Goal: Check status: Check status

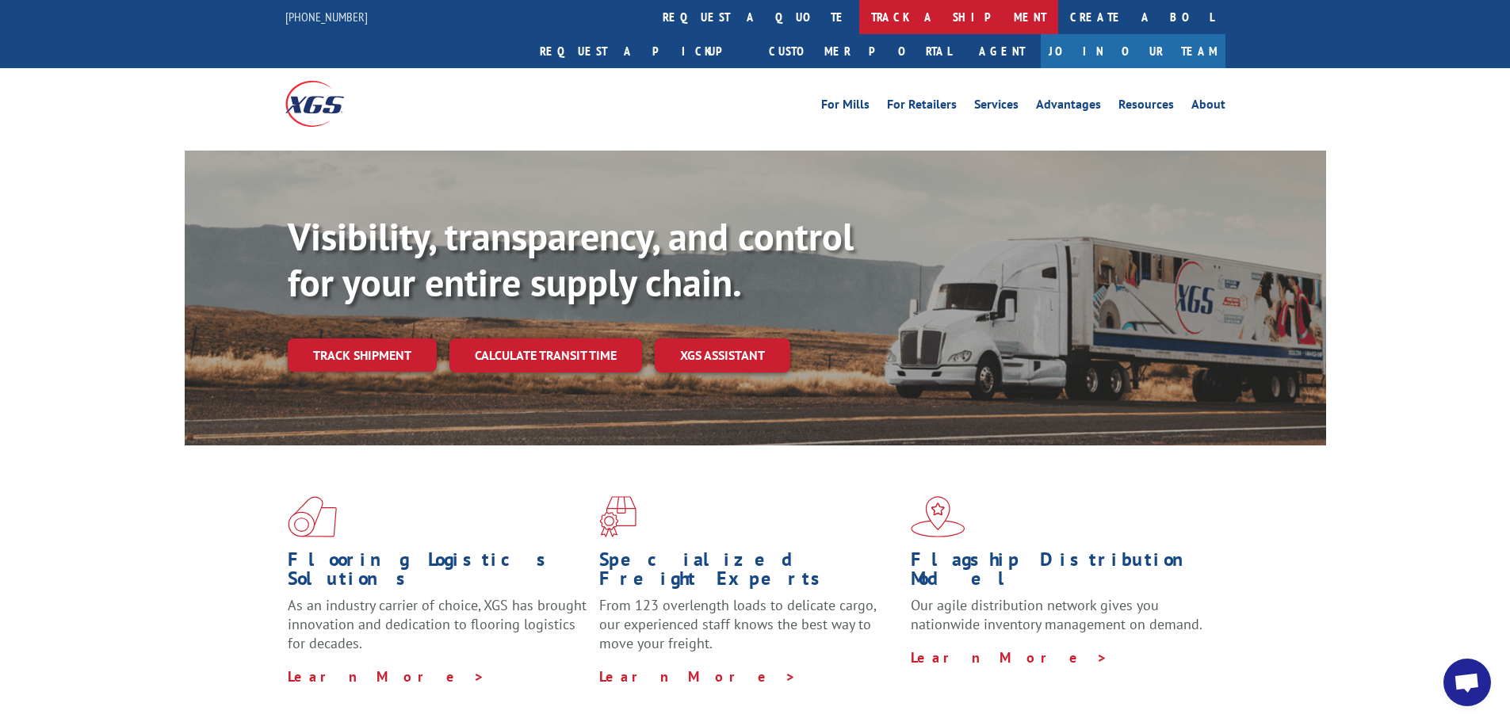
click at [859, 10] on link "track a shipment" at bounding box center [958, 17] width 199 height 34
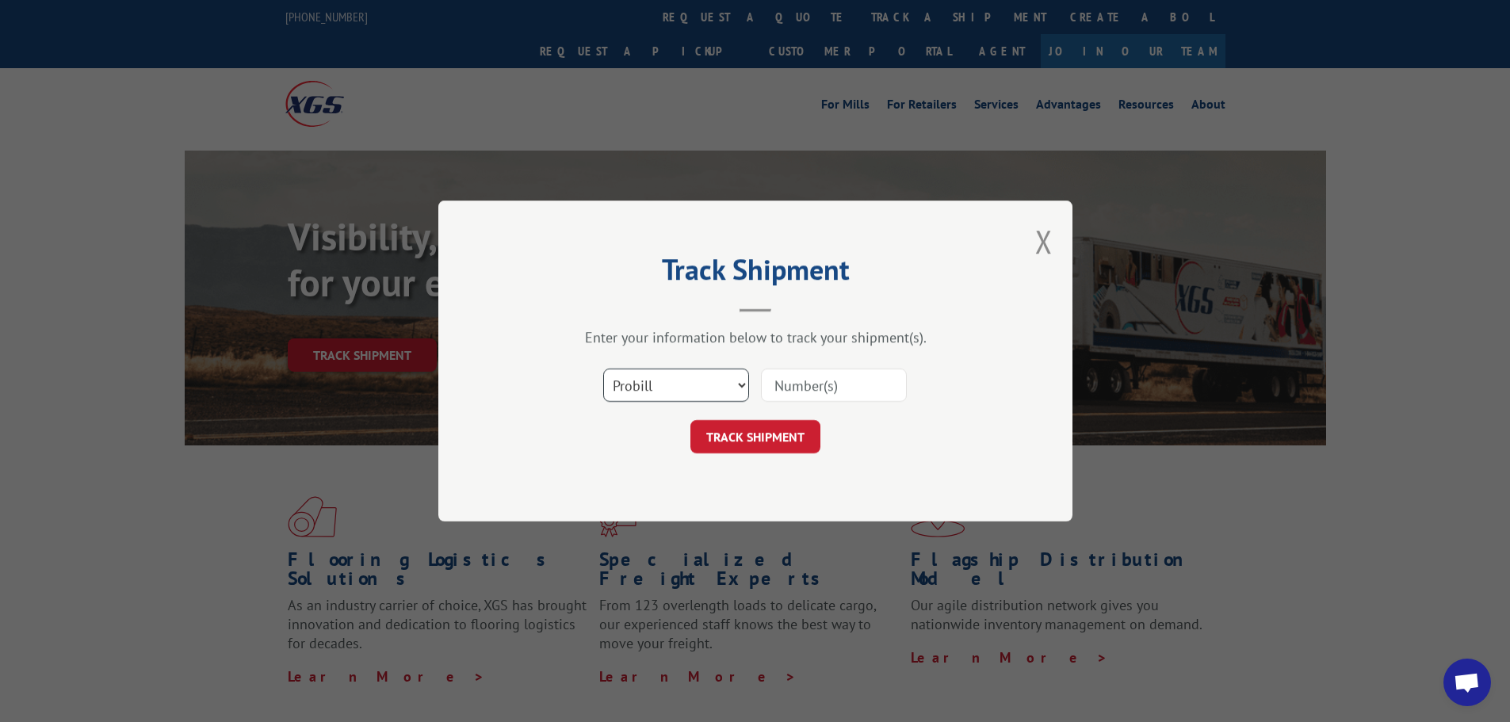
click at [730, 389] on select "Select category... Probill BOL PO" at bounding box center [676, 385] width 146 height 33
select select "bol"
click at [603, 369] on select "Select category... Probill BOL PO" at bounding box center [676, 385] width 146 height 33
click at [810, 385] on input at bounding box center [834, 385] width 146 height 33
type input "596317"
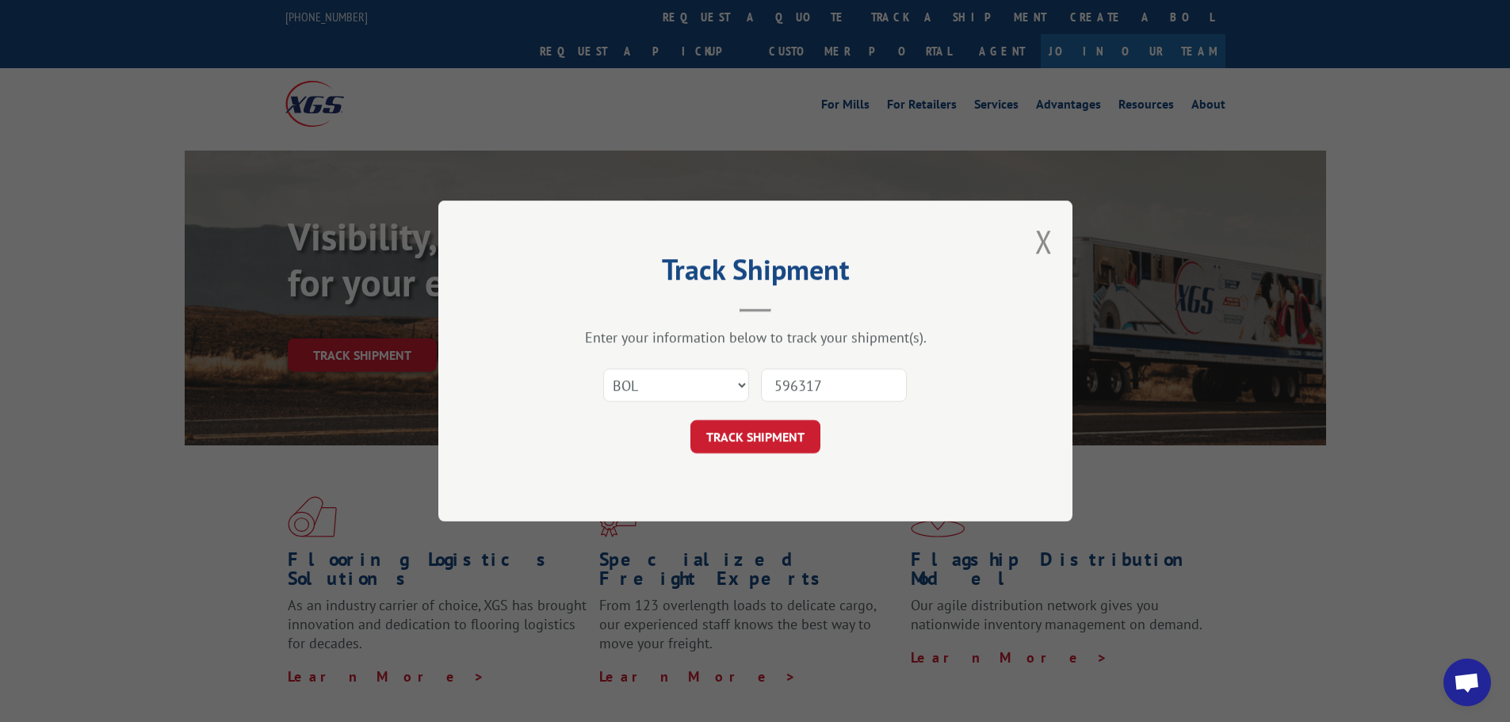
click button "TRACK SHIPMENT" at bounding box center [756, 436] width 130 height 33
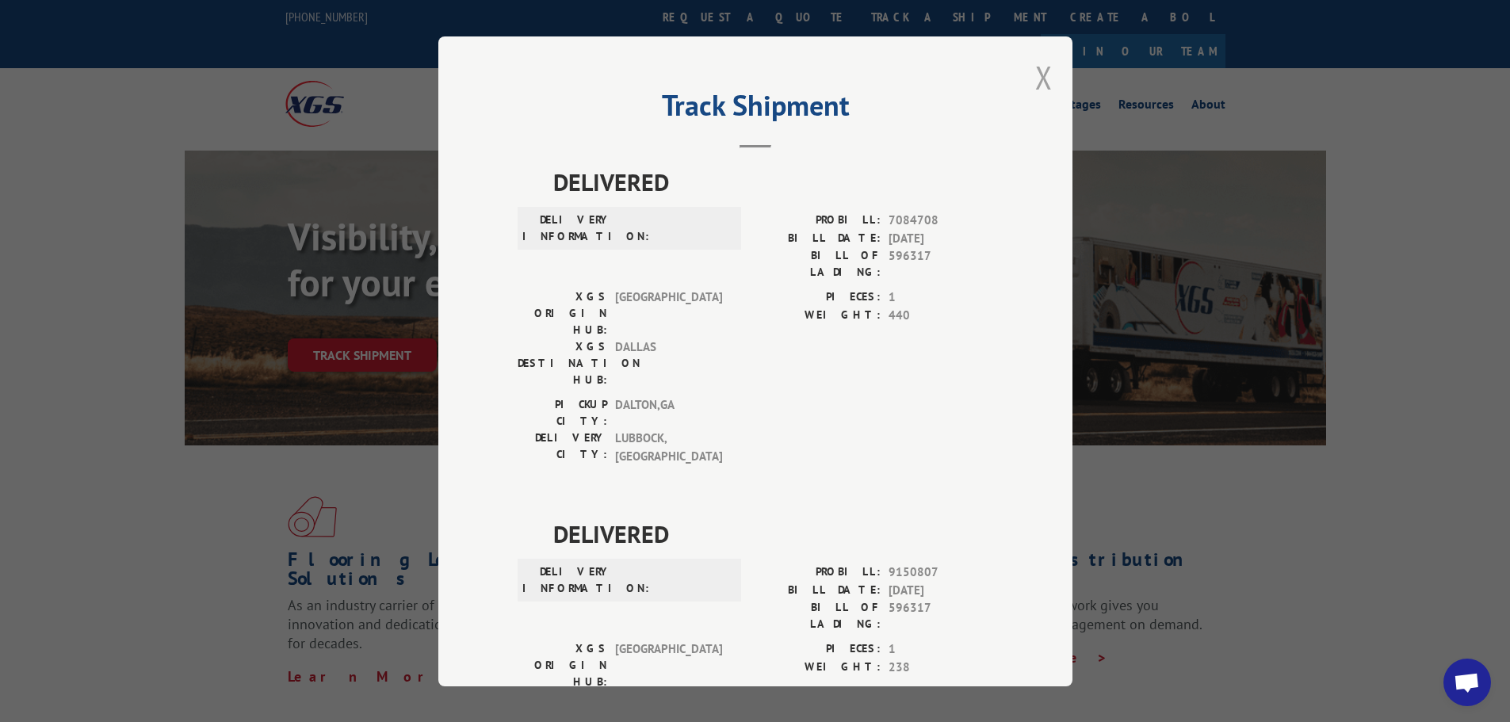
click at [1045, 78] on button "Close modal" at bounding box center [1044, 77] width 17 height 42
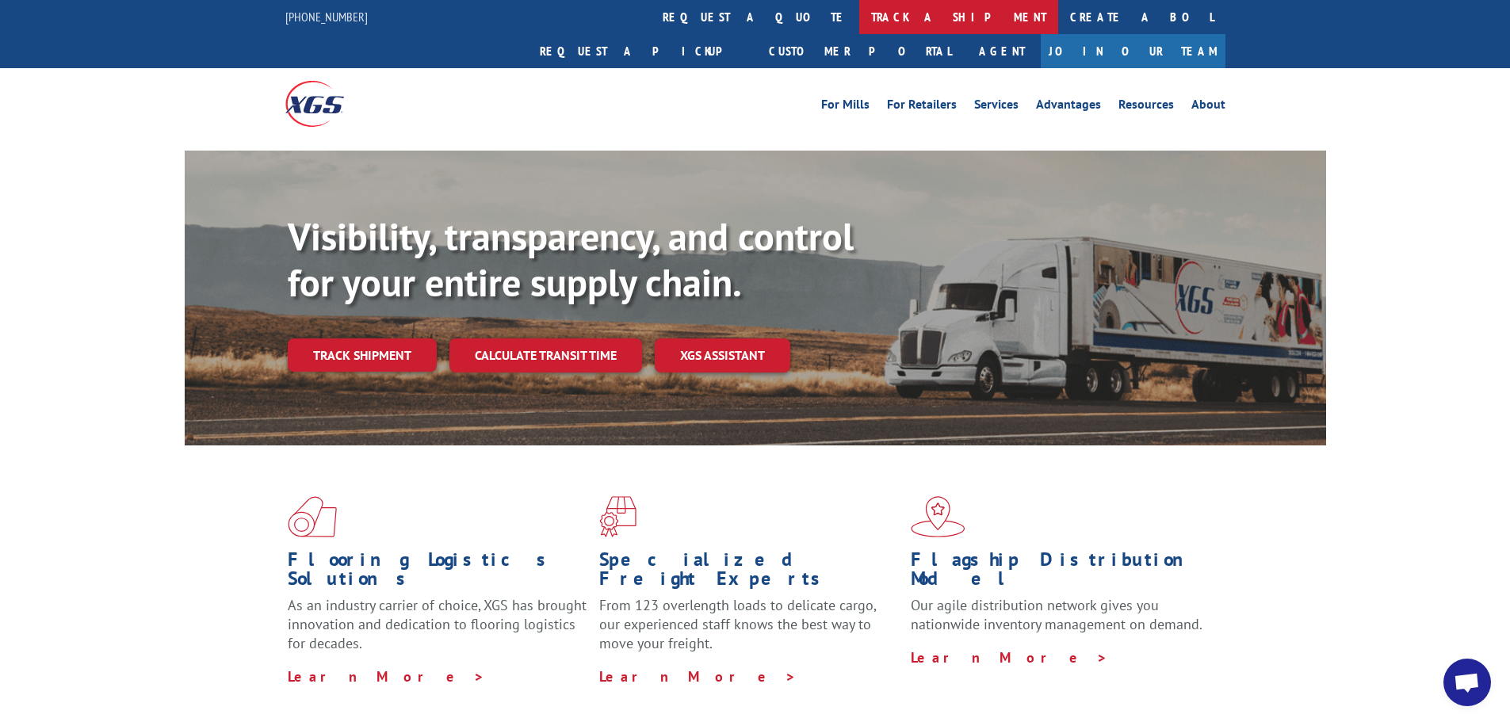
click at [859, 19] on link "track a shipment" at bounding box center [958, 17] width 199 height 34
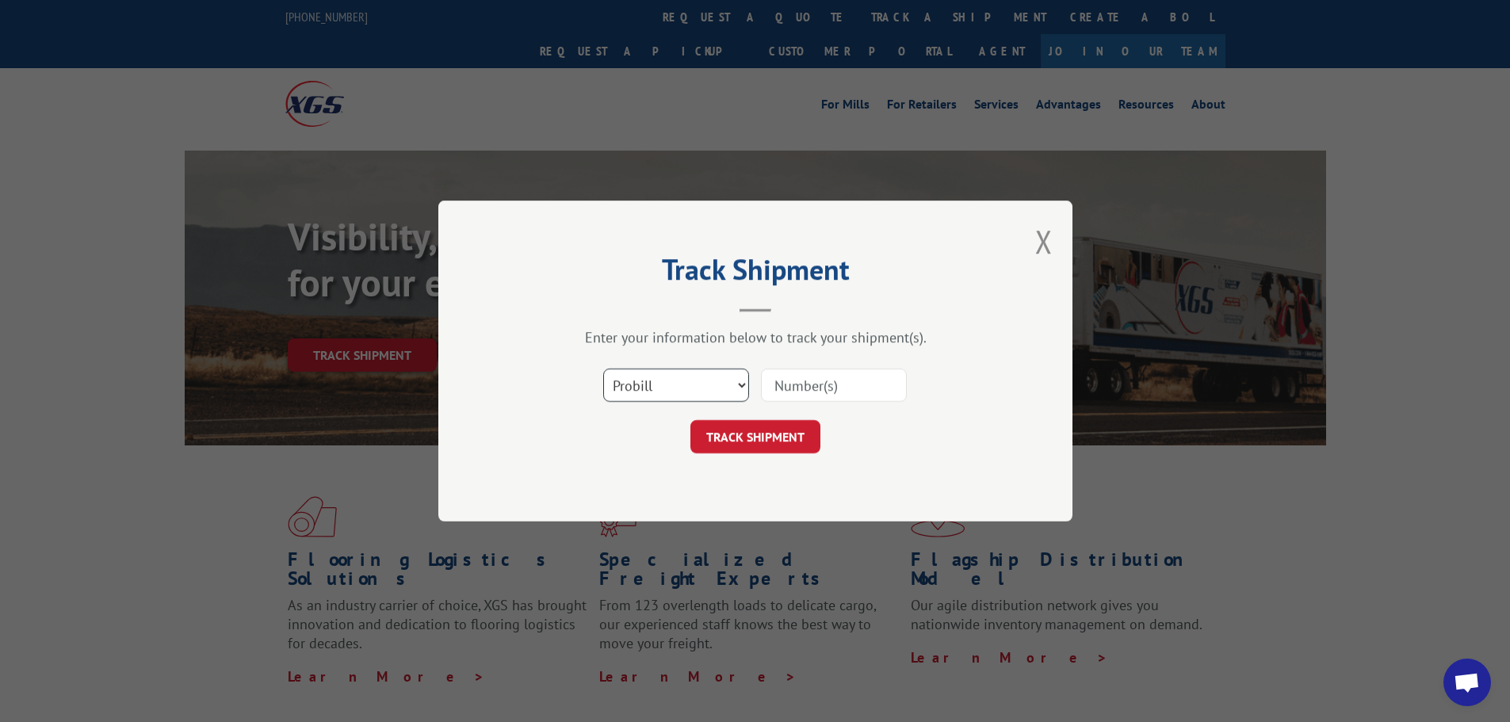
click at [743, 376] on select "Select category... Probill BOL PO" at bounding box center [676, 385] width 146 height 33
select select "bol"
click at [603, 369] on select "Select category... Probill BOL PO" at bounding box center [676, 385] width 146 height 33
click at [819, 385] on input at bounding box center [834, 385] width 146 height 33
type input "5963173"
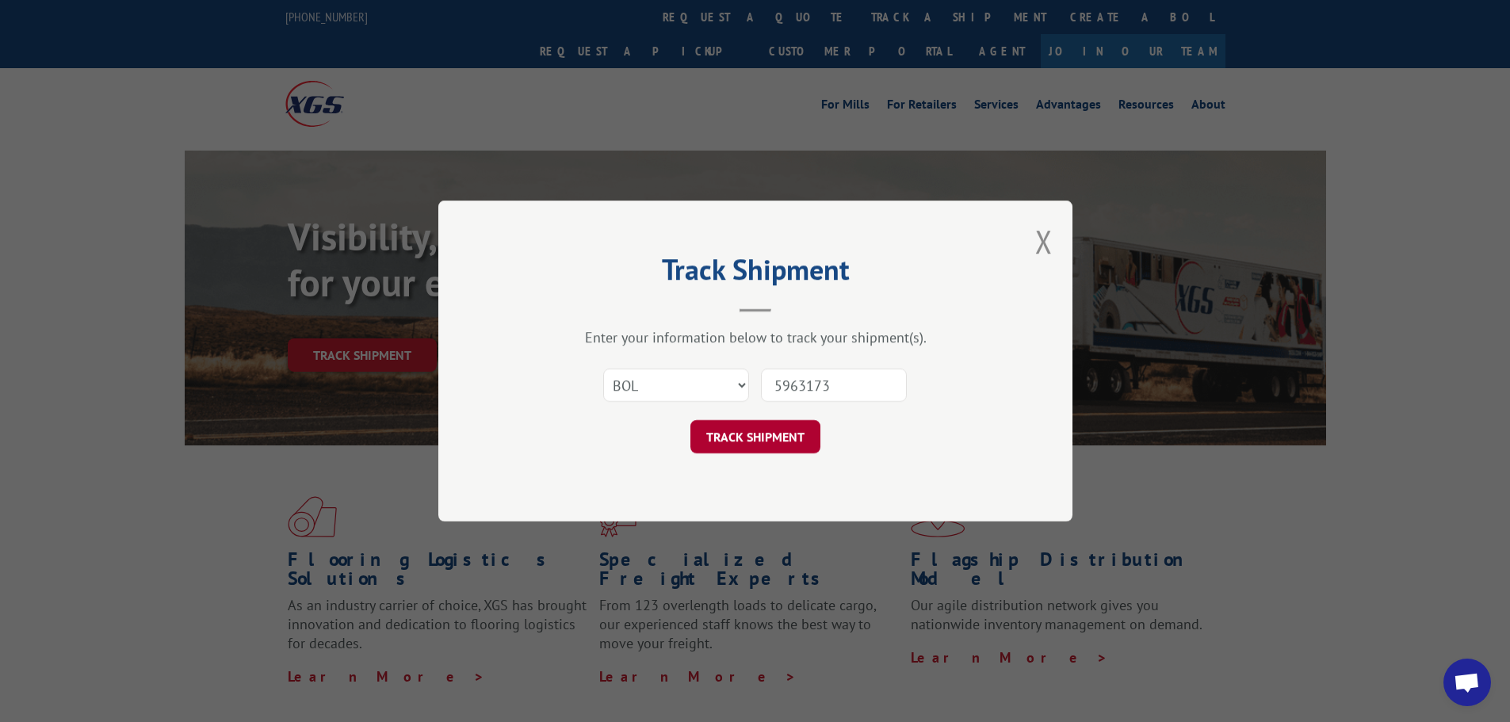
click at [737, 431] on button "TRACK SHIPMENT" at bounding box center [756, 436] width 130 height 33
